Goal: Task Accomplishment & Management: Manage account settings

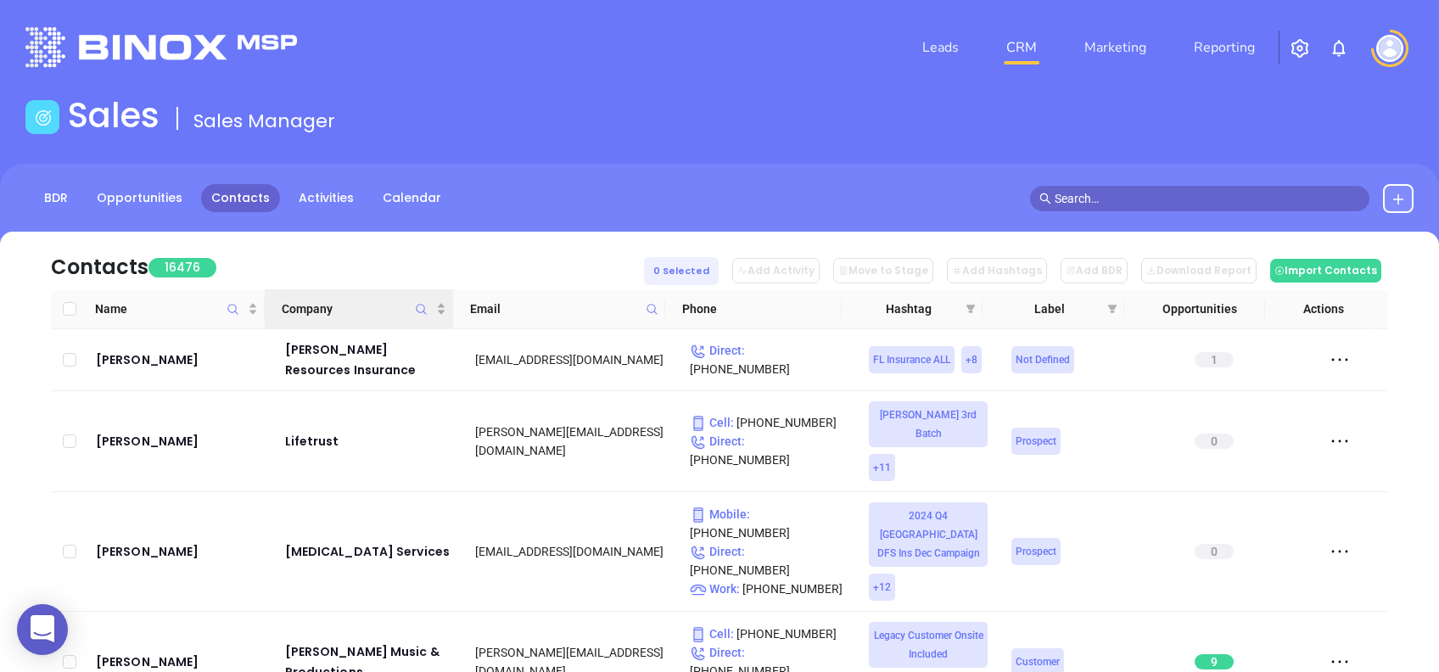
click at [422, 303] on icon "Company" at bounding box center [421, 309] width 13 height 13
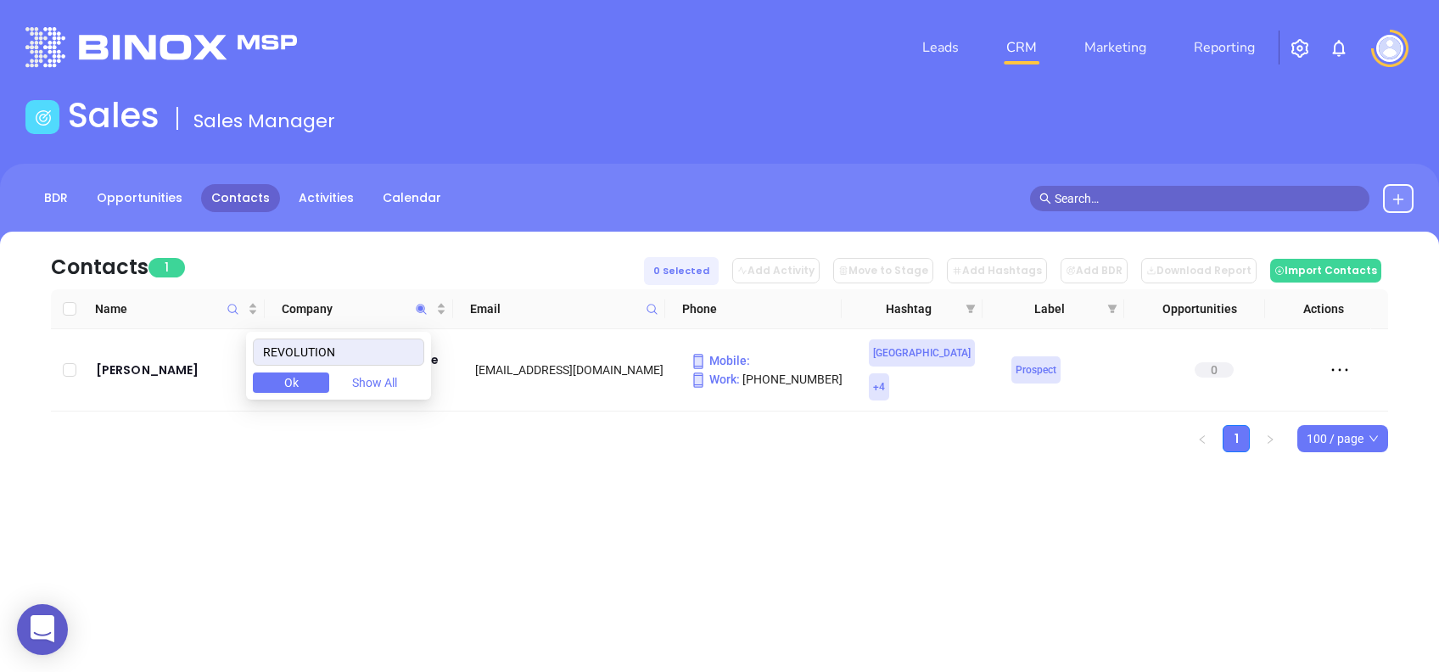
type input "REVOLUTION"
click at [634, 592] on div "Leads CRM Marketing Reporting Financial Leads Leads Sales Sales Manager BDR Opp…" at bounding box center [719, 336] width 1439 height 672
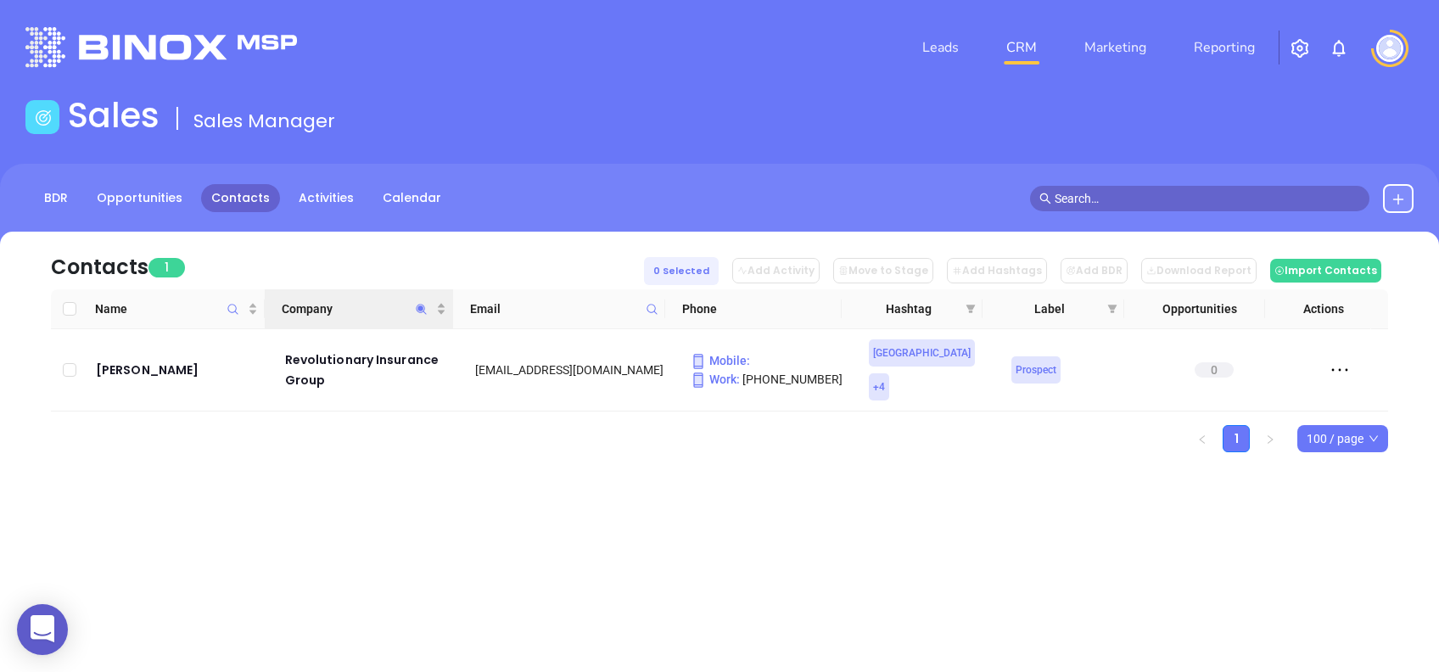
click at [417, 305] on icon "Company" at bounding box center [421, 309] width 13 height 13
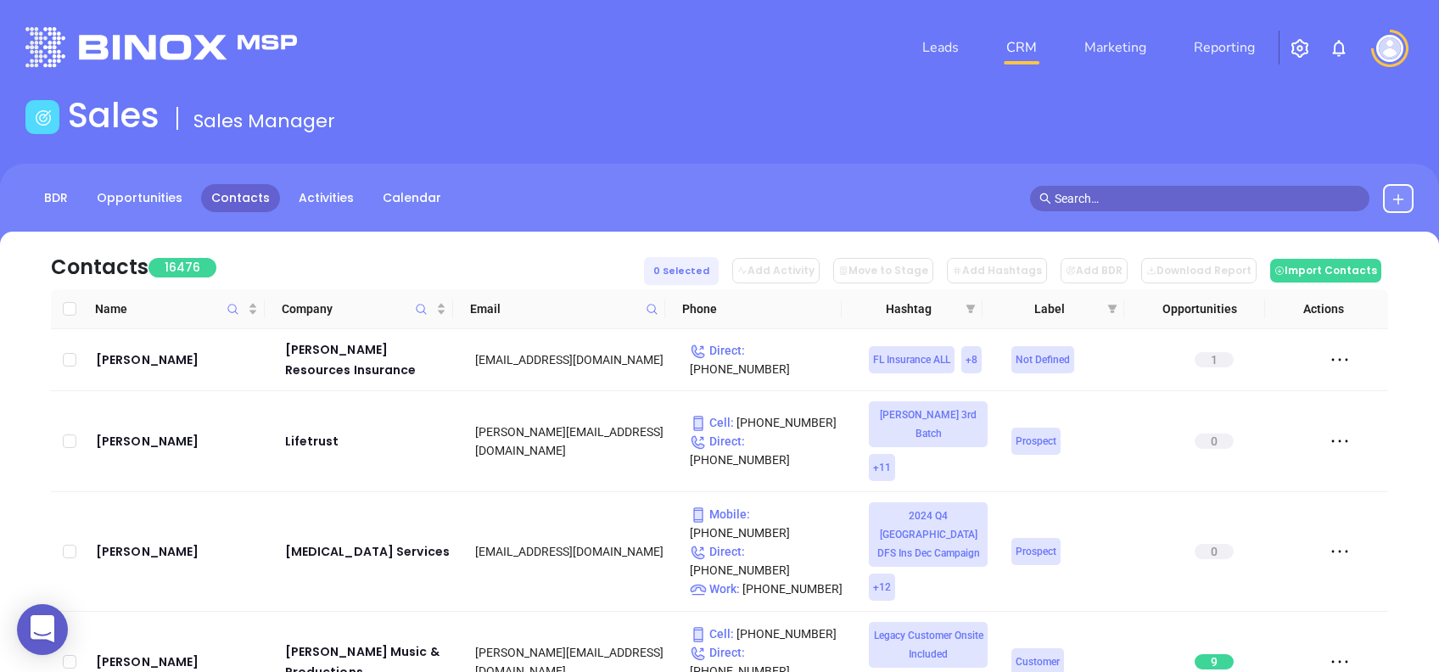
click at [659, 307] on span at bounding box center [652, 308] width 20 height 25
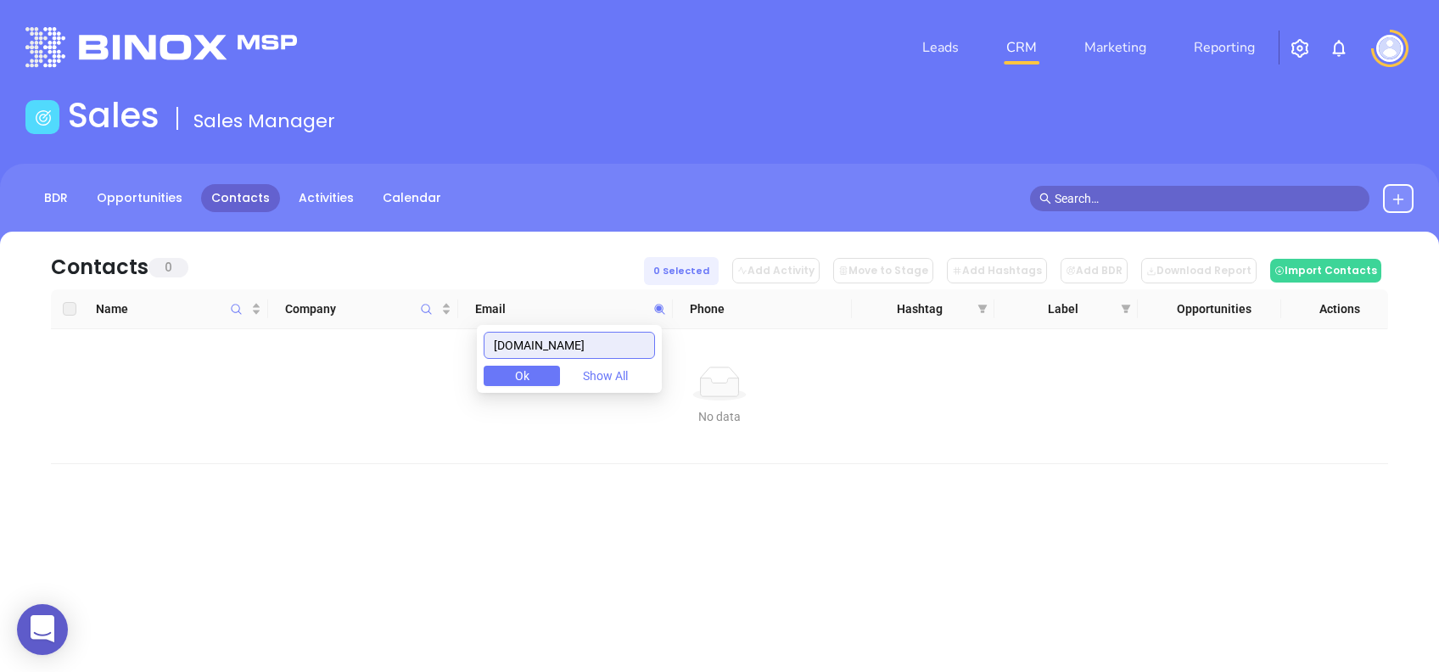
drag, startPoint x: 590, startPoint y: 340, endPoint x: 414, endPoint y: 351, distance: 176.8
click at [414, 351] on body "0 Leads CRM Marketing Reporting Financial Leads Leads Sales Sales Manager BDR O…" at bounding box center [719, 336] width 1439 height 672
paste input "paul@drivepa.net"
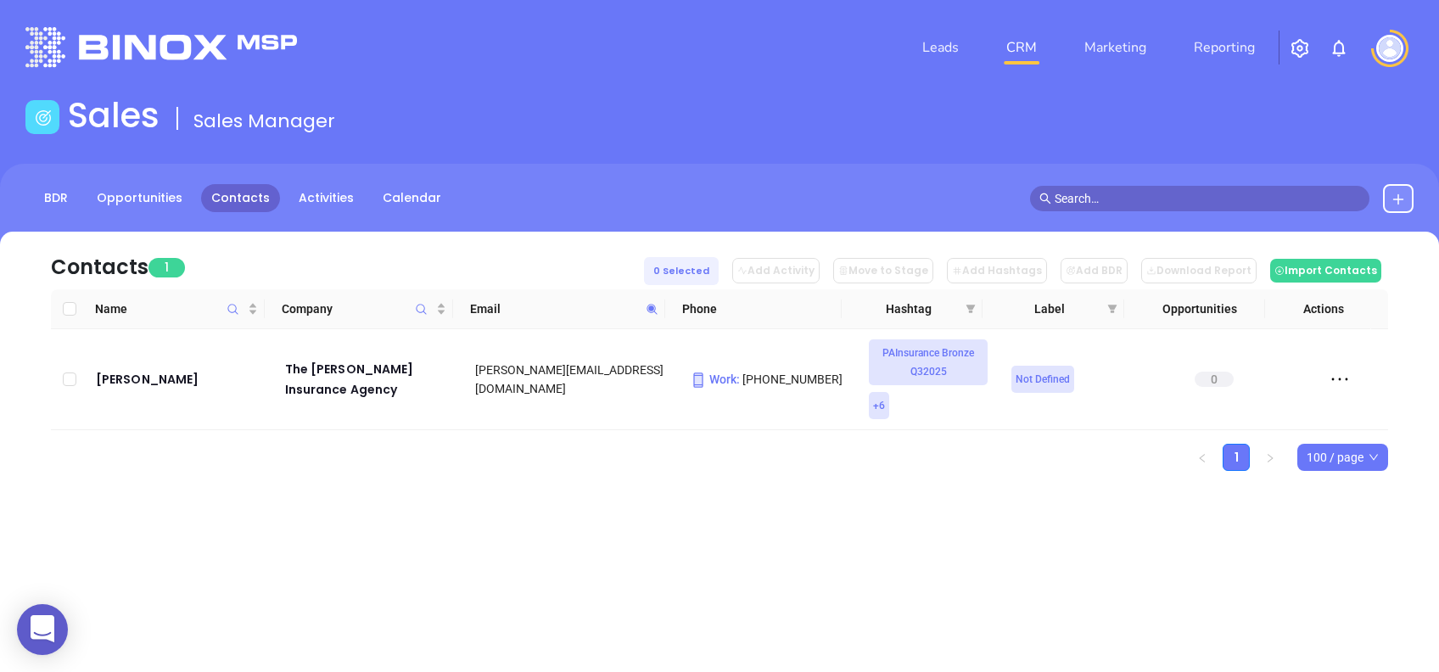
click at [656, 308] on icon at bounding box center [651, 309] width 13 height 13
paste input "martin.watson@thrushagency.com"
click at [651, 309] on icon at bounding box center [651, 309] width 10 height 10
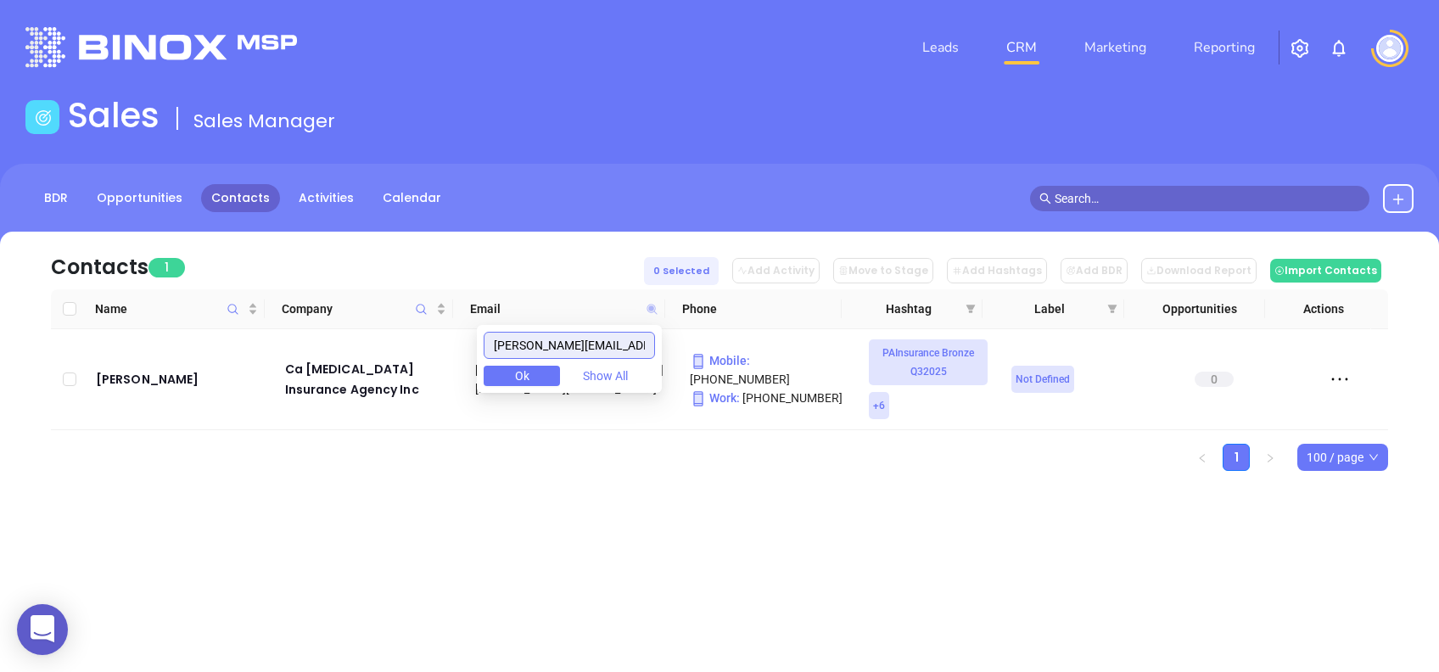
paste input "emily.hitchcock@hitchcockinsurance"
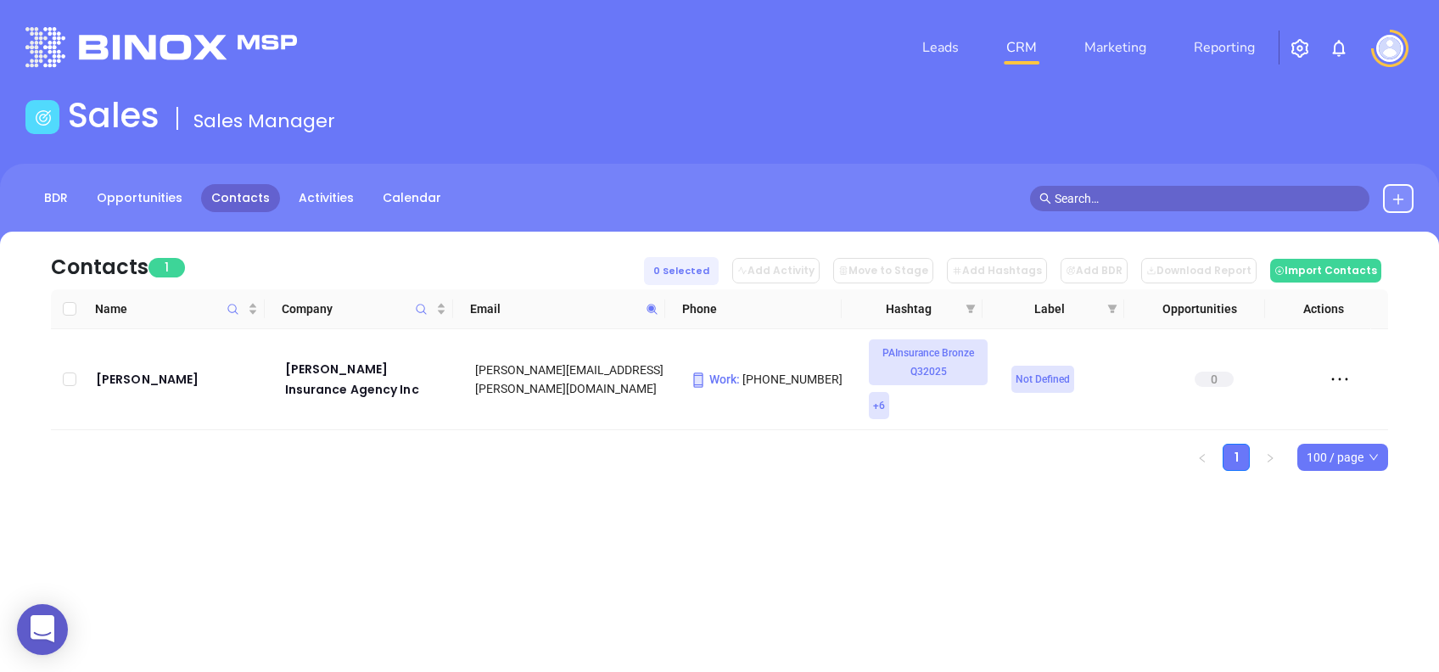
click at [657, 305] on icon at bounding box center [651, 309] width 13 height 13
paste input "revolutionmortgage"
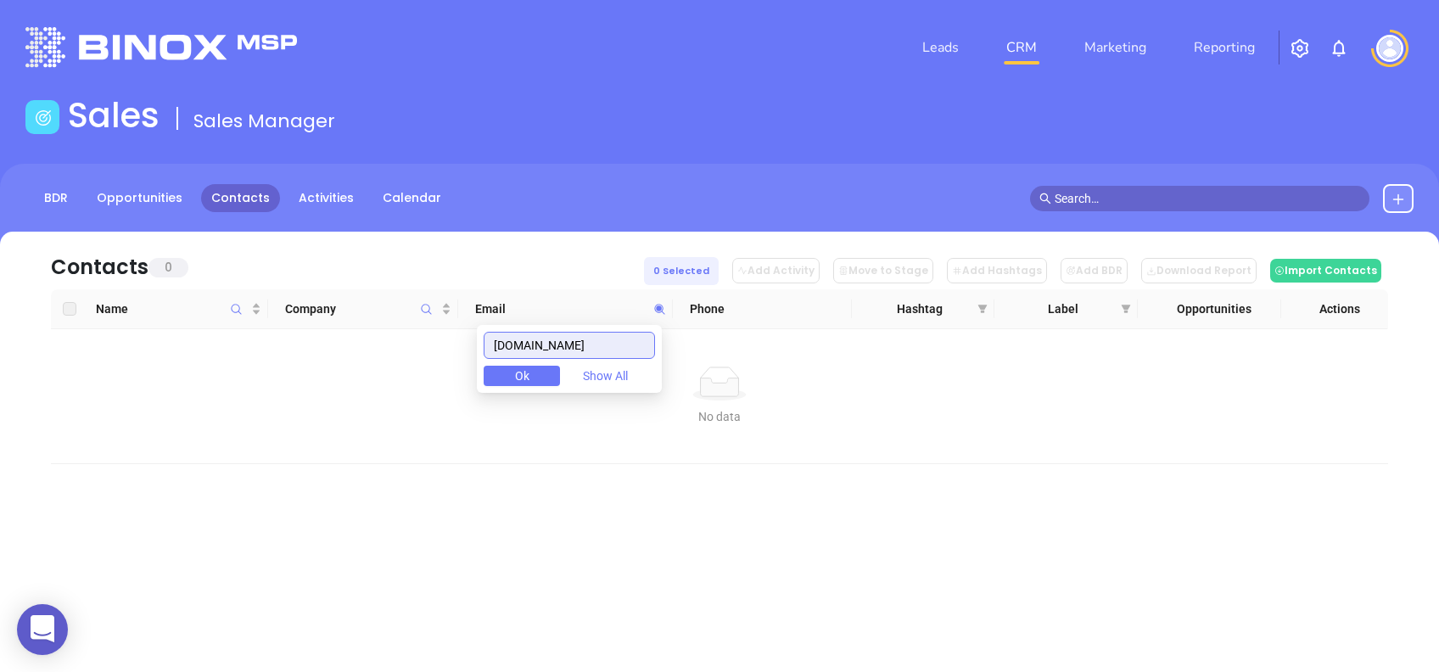
type input "revolutionmortgage.com"
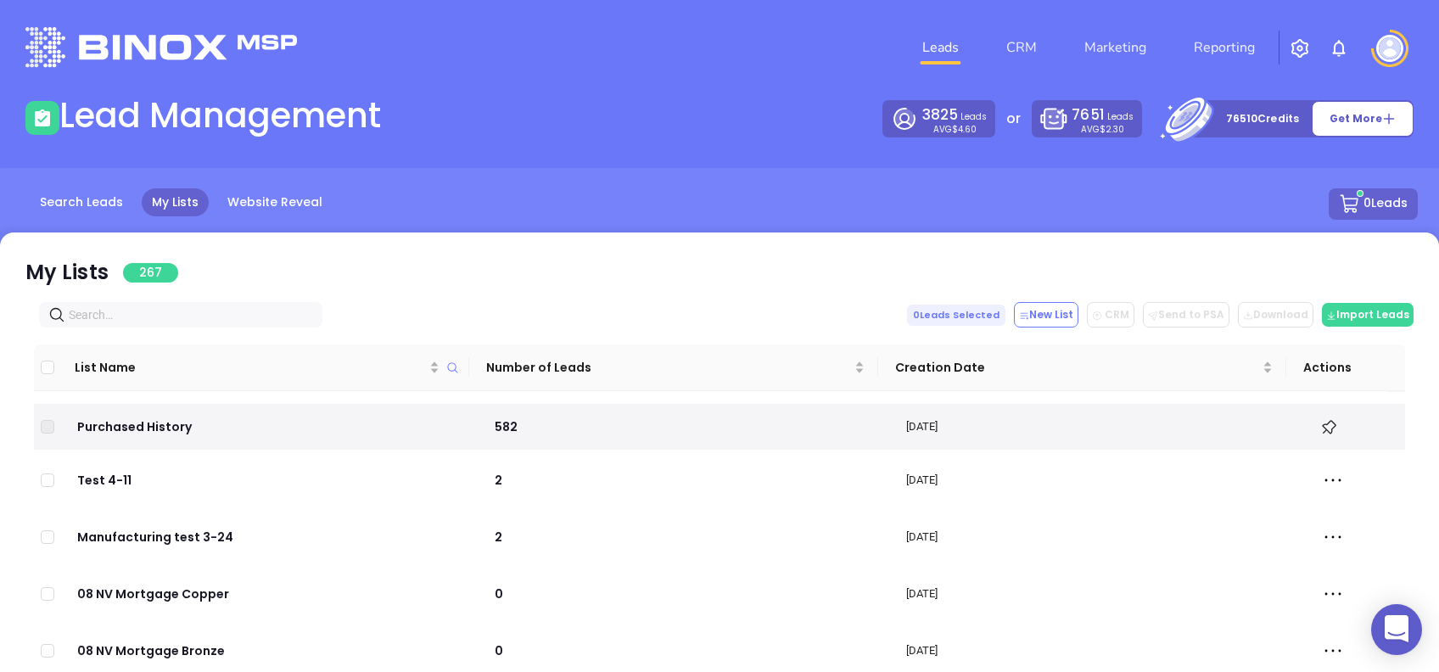
click at [215, 316] on input "text" at bounding box center [184, 314] width 231 height 19
paste input "revolutionmortgage.com"
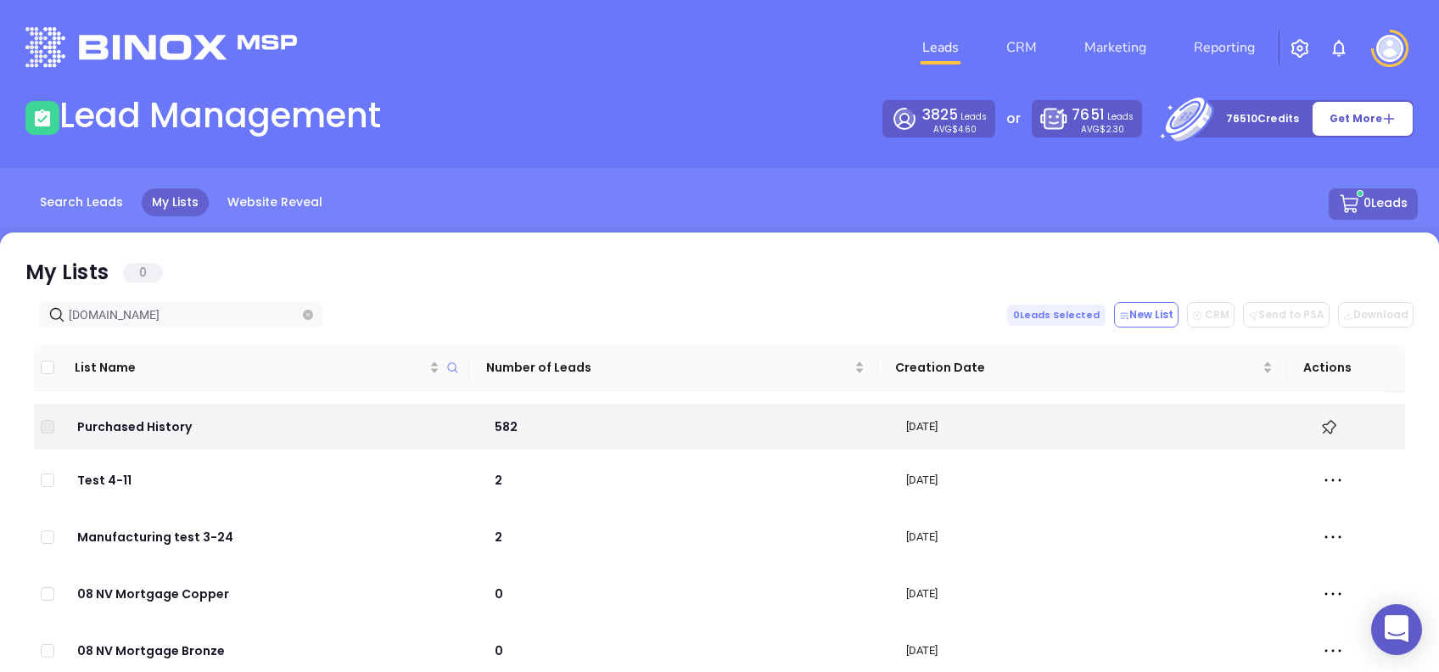
type input "revolutionmortgage.com"
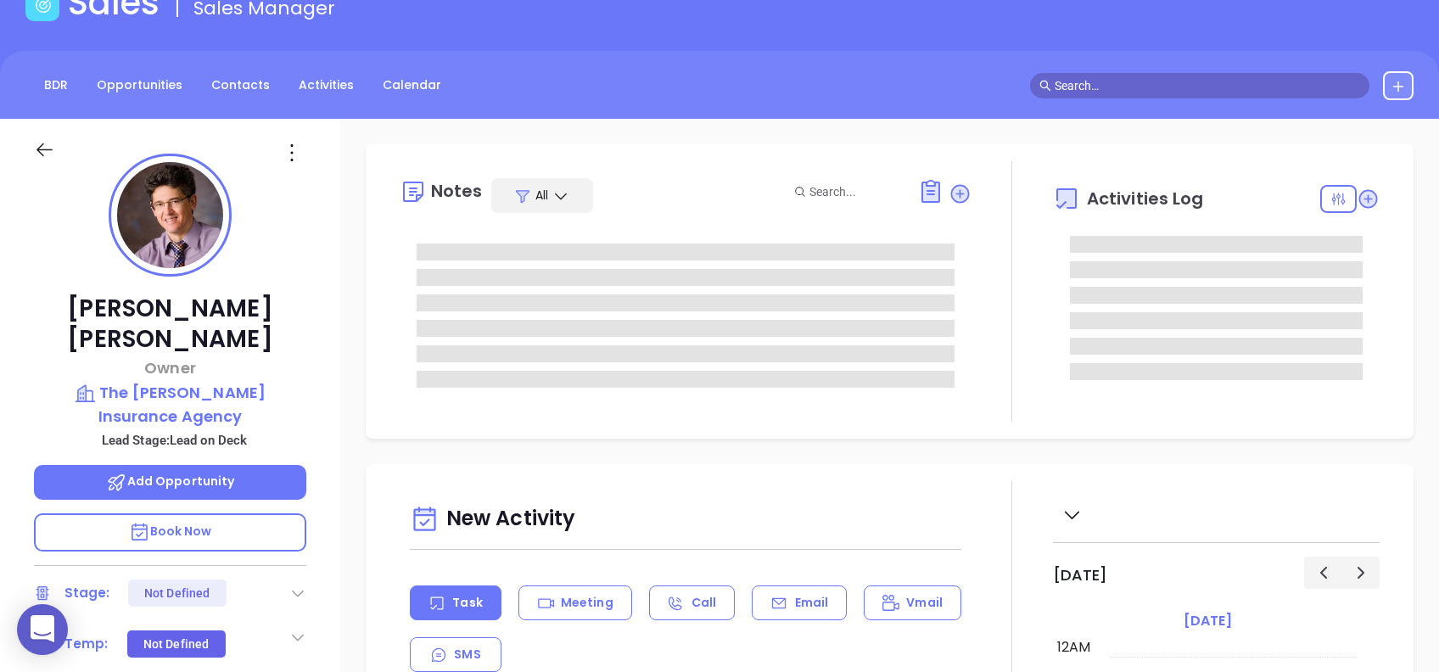
type input "[DATE]"
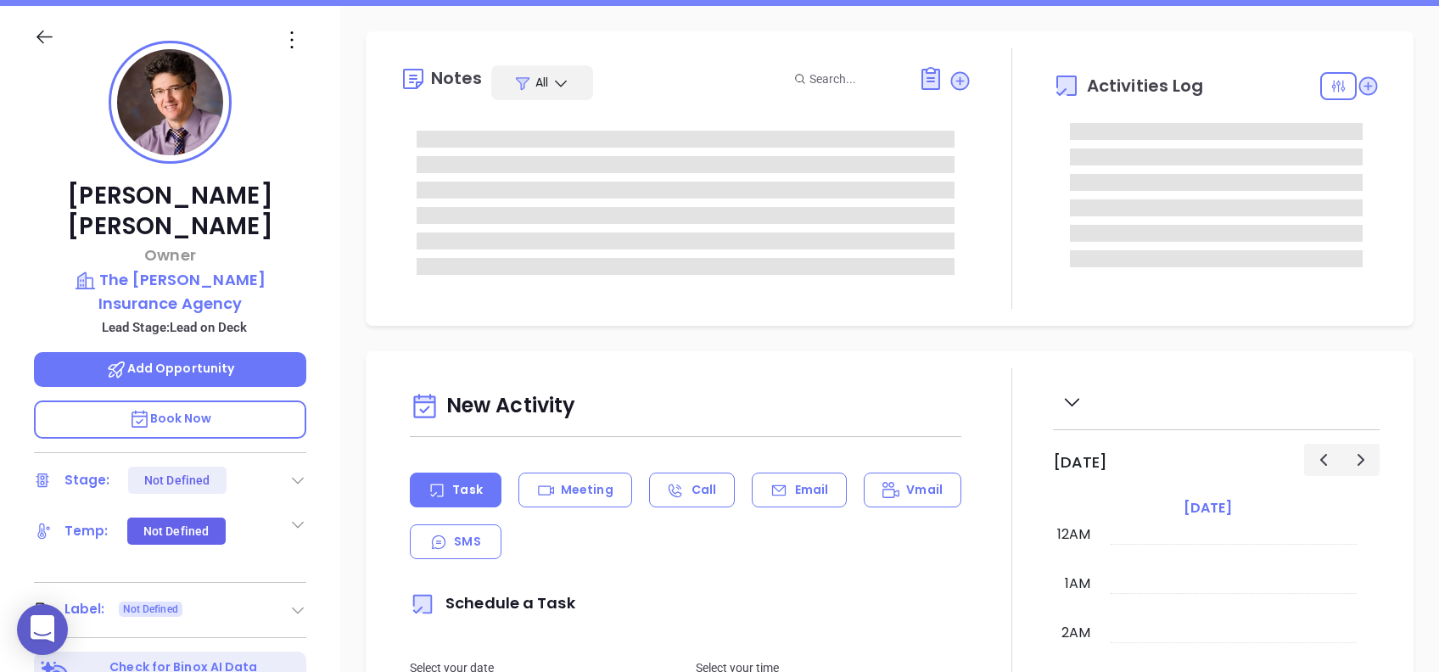
scroll to position [345, 0]
type input "Alejandra Lara"
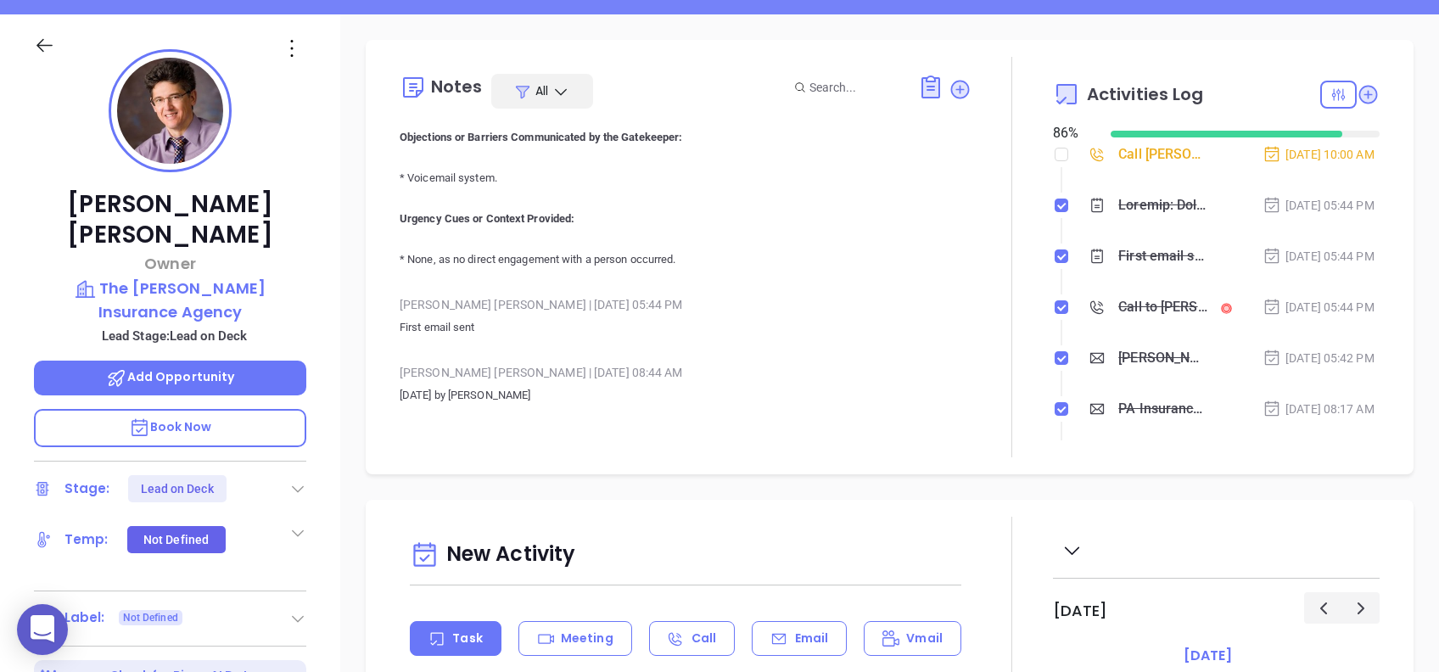
scroll to position [182, 0]
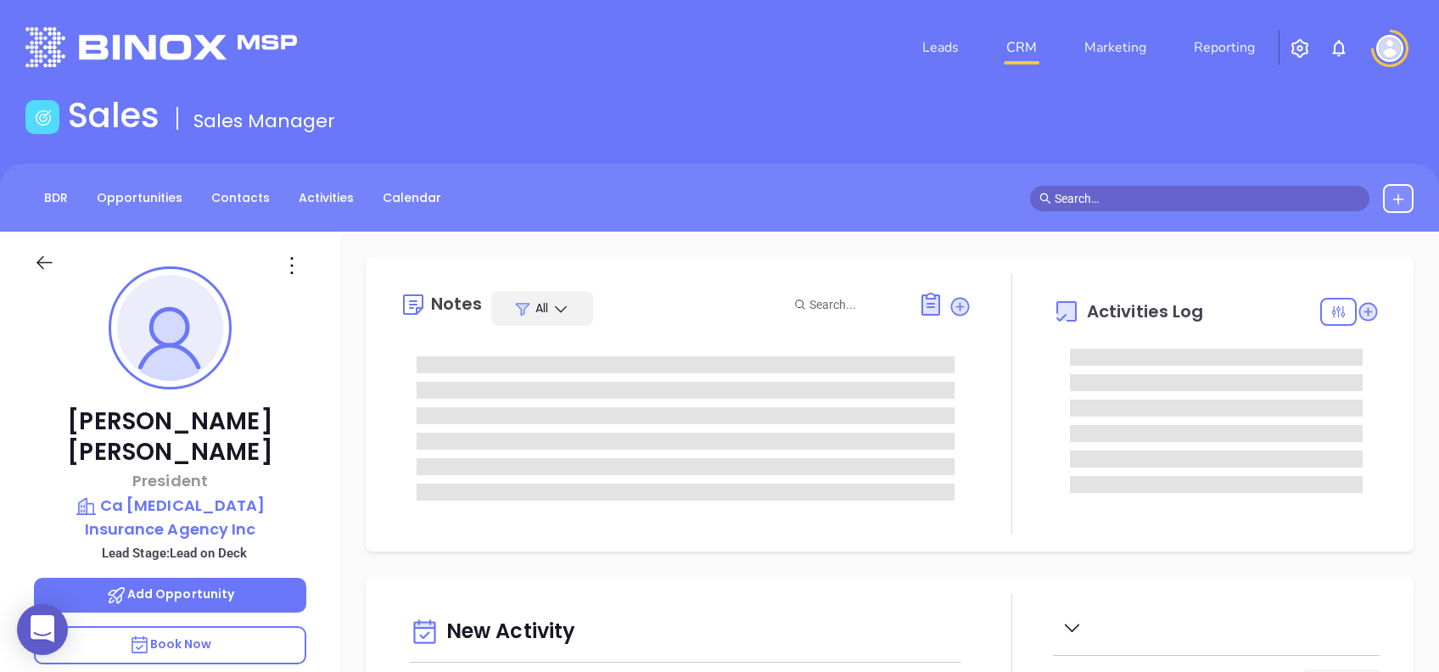
type input "[DATE]"
type input "[PERSON_NAME]"
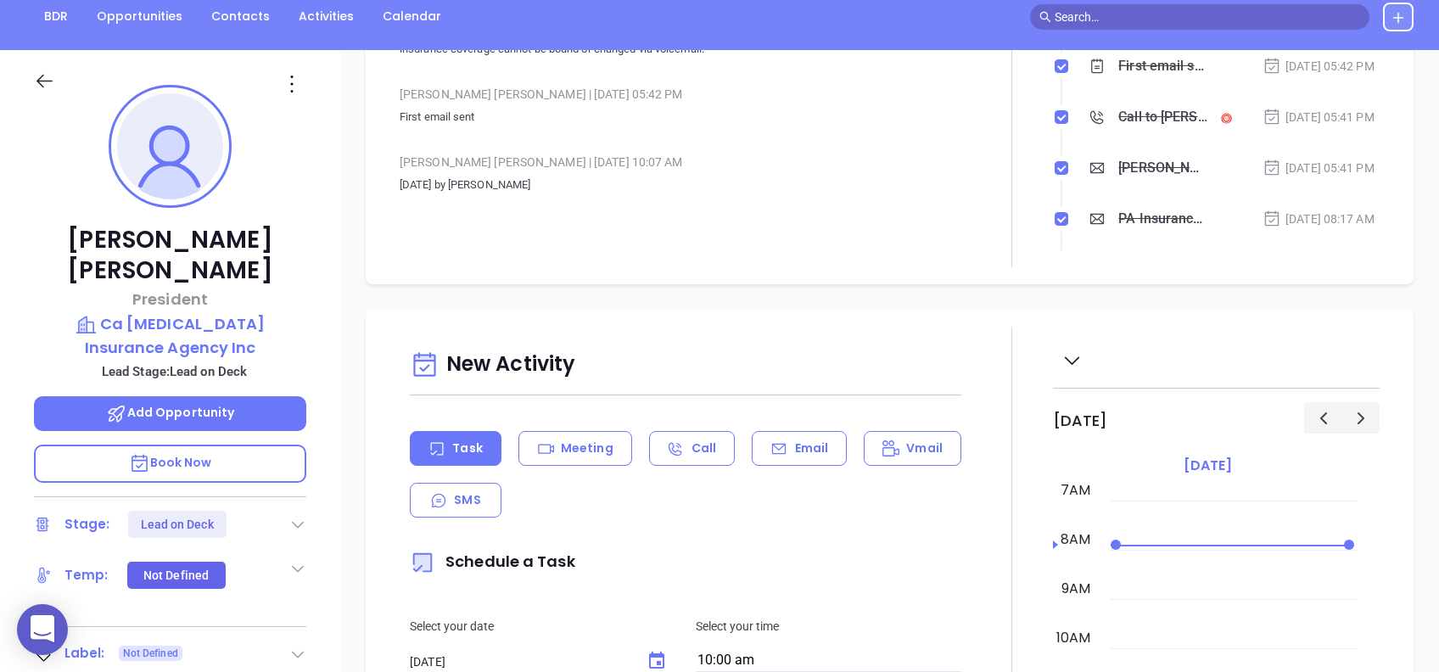
scroll to position [68, 0]
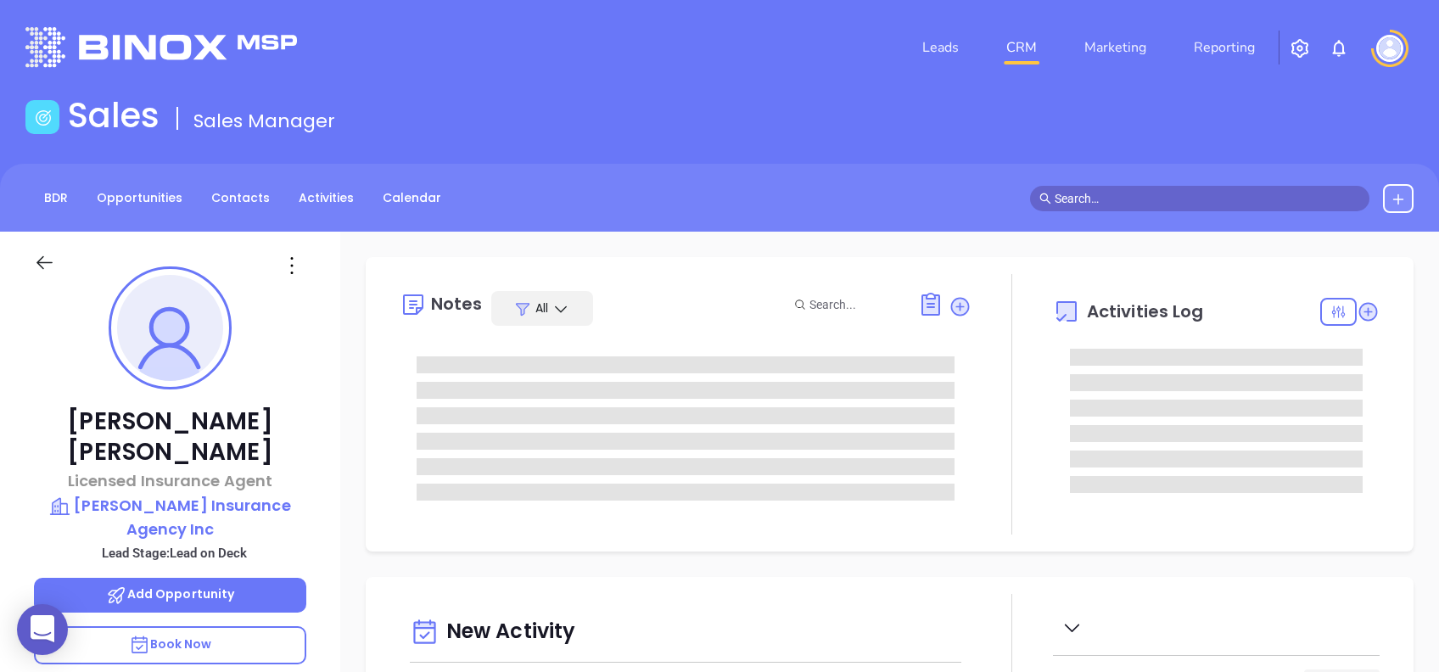
type input "[DATE]"
type input "[PERSON_NAME]"
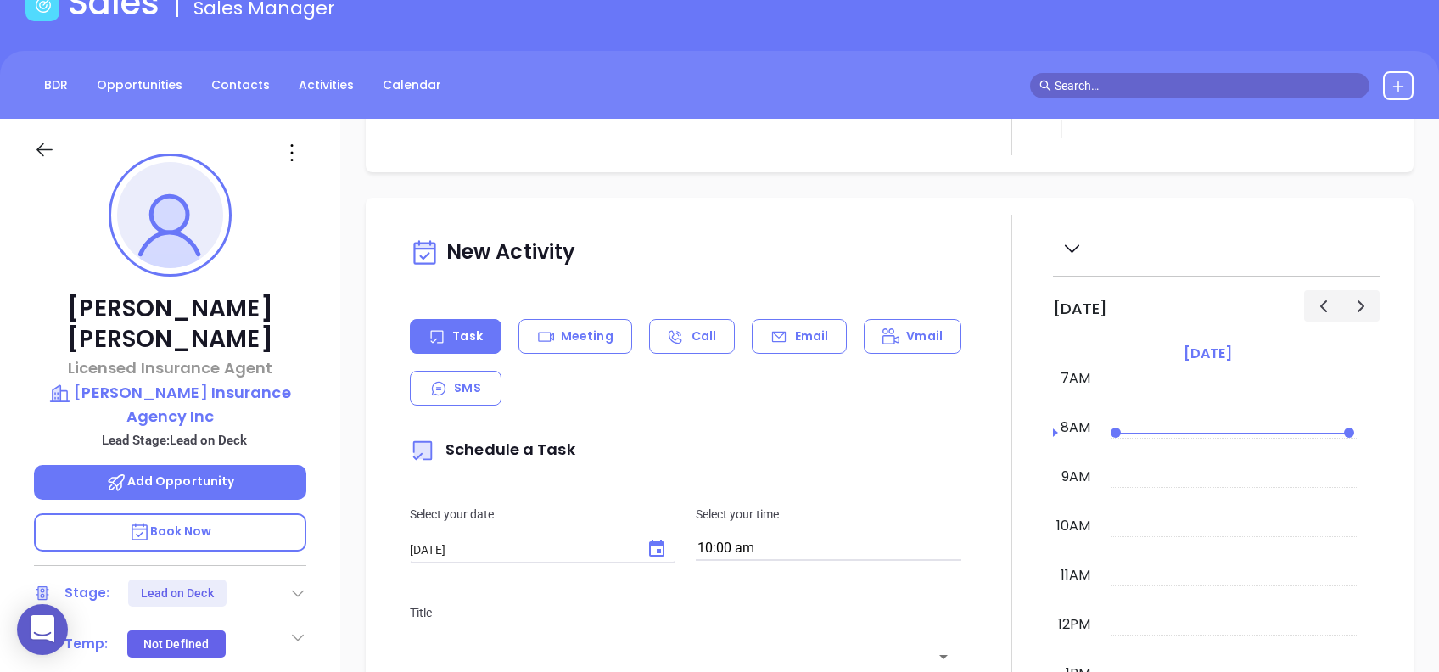
scroll to position [113, 0]
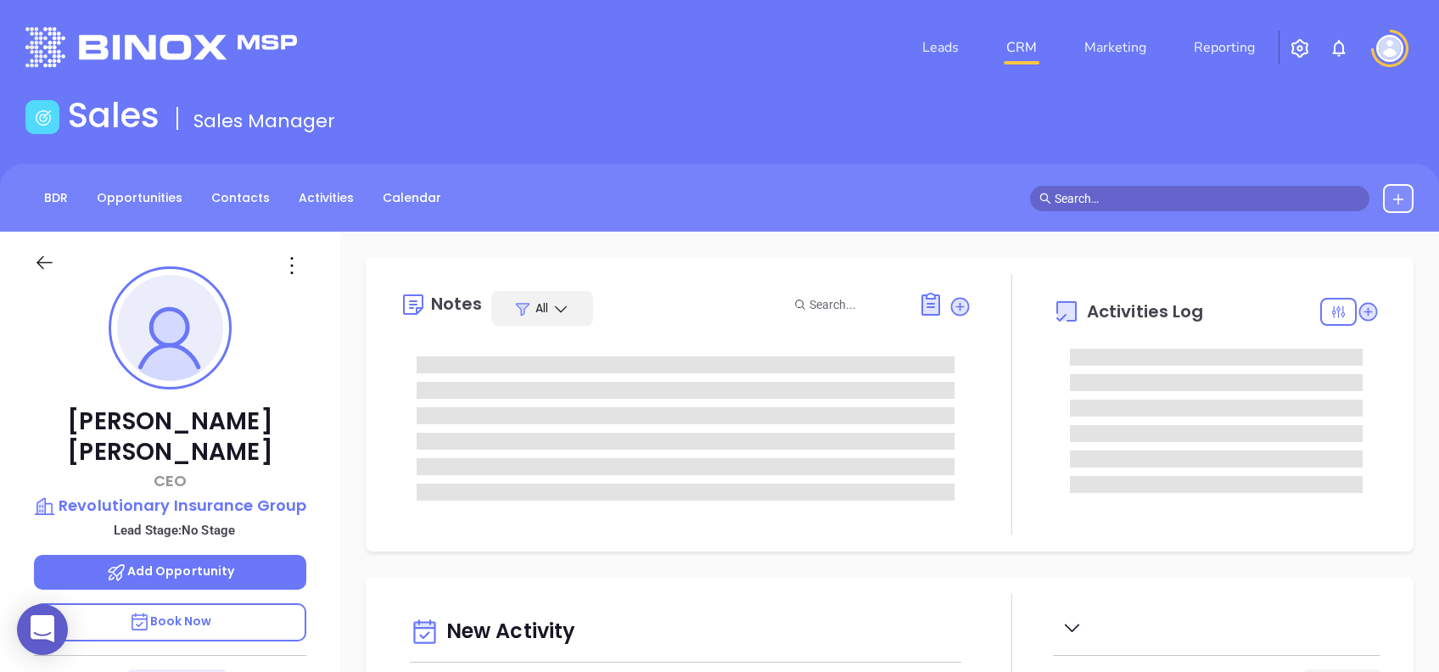
type input "[DATE]"
type input "[PERSON_NAME]"
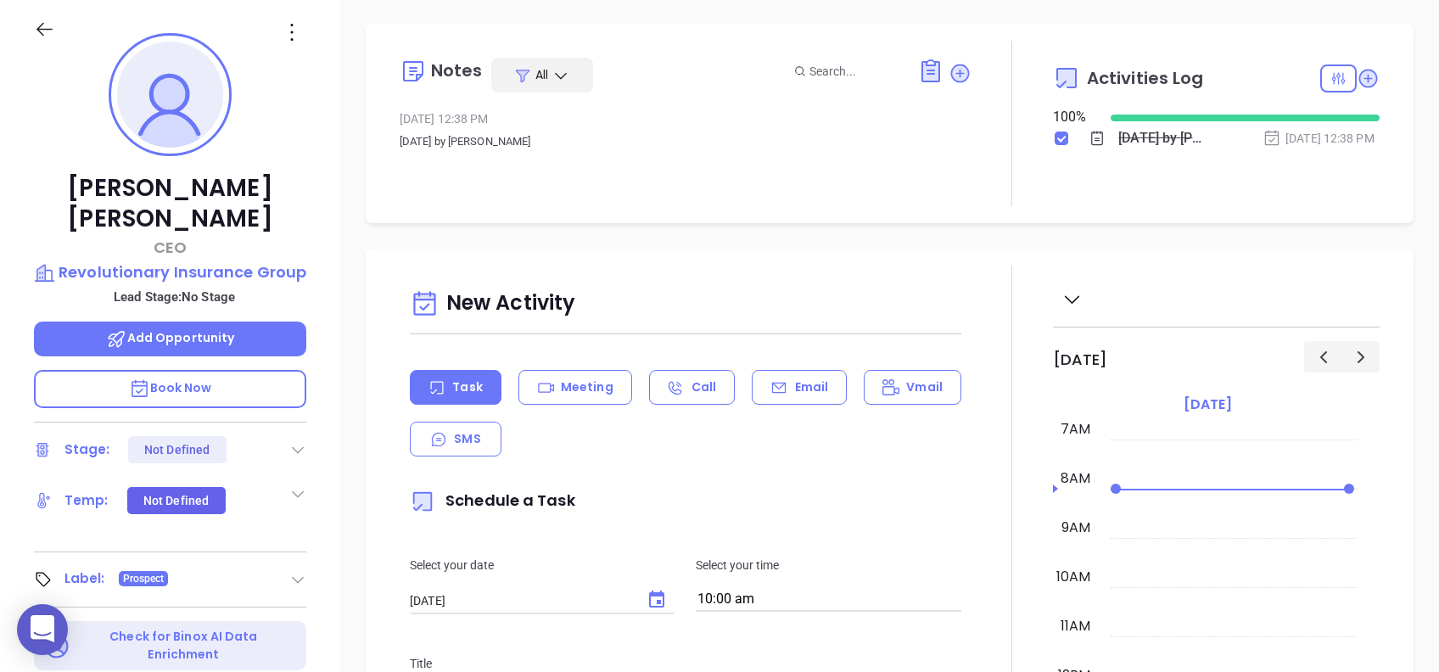
scroll to position [746, 0]
